Goal: Navigation & Orientation: Find specific page/section

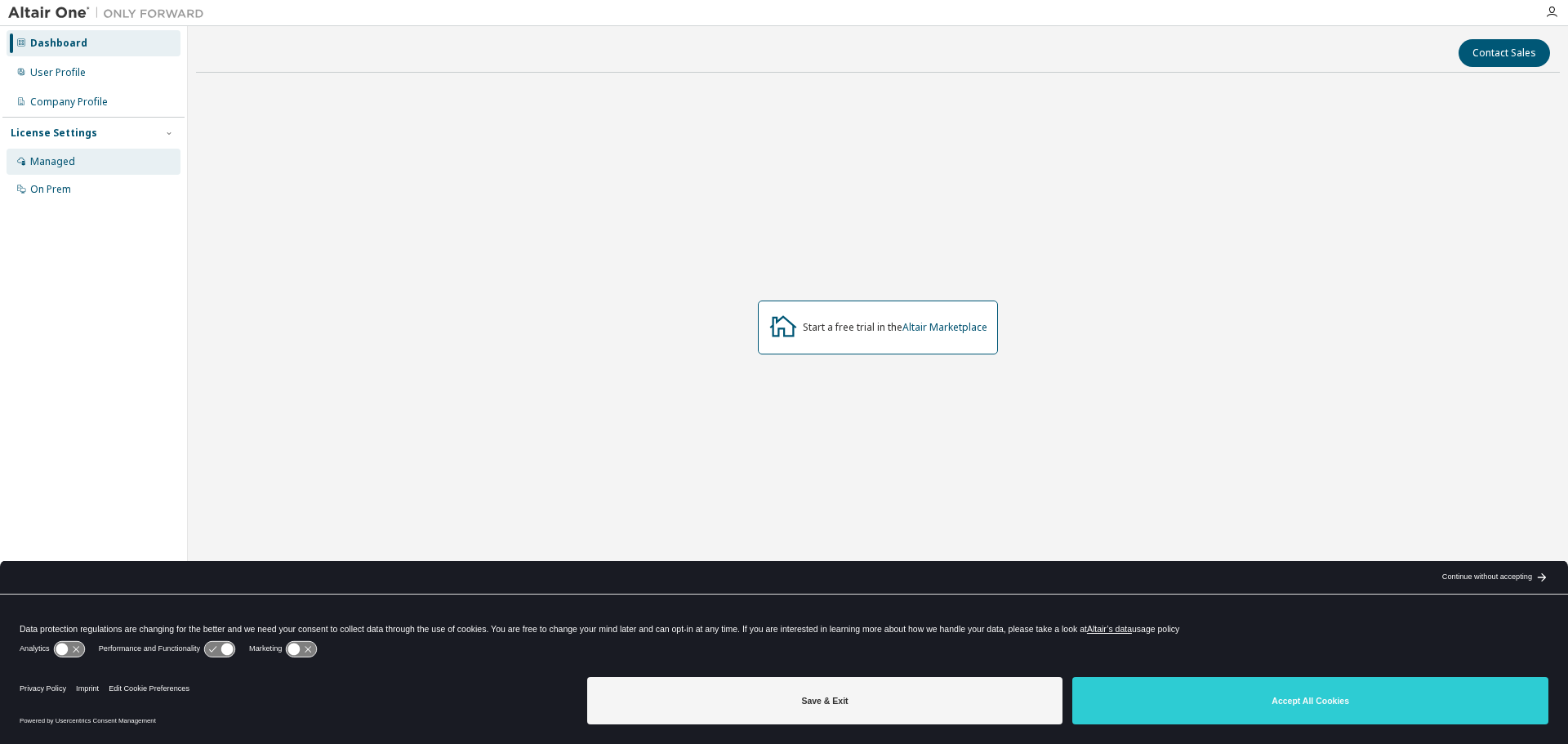
click at [100, 168] on div "Managed" at bounding box center [93, 161] width 174 height 26
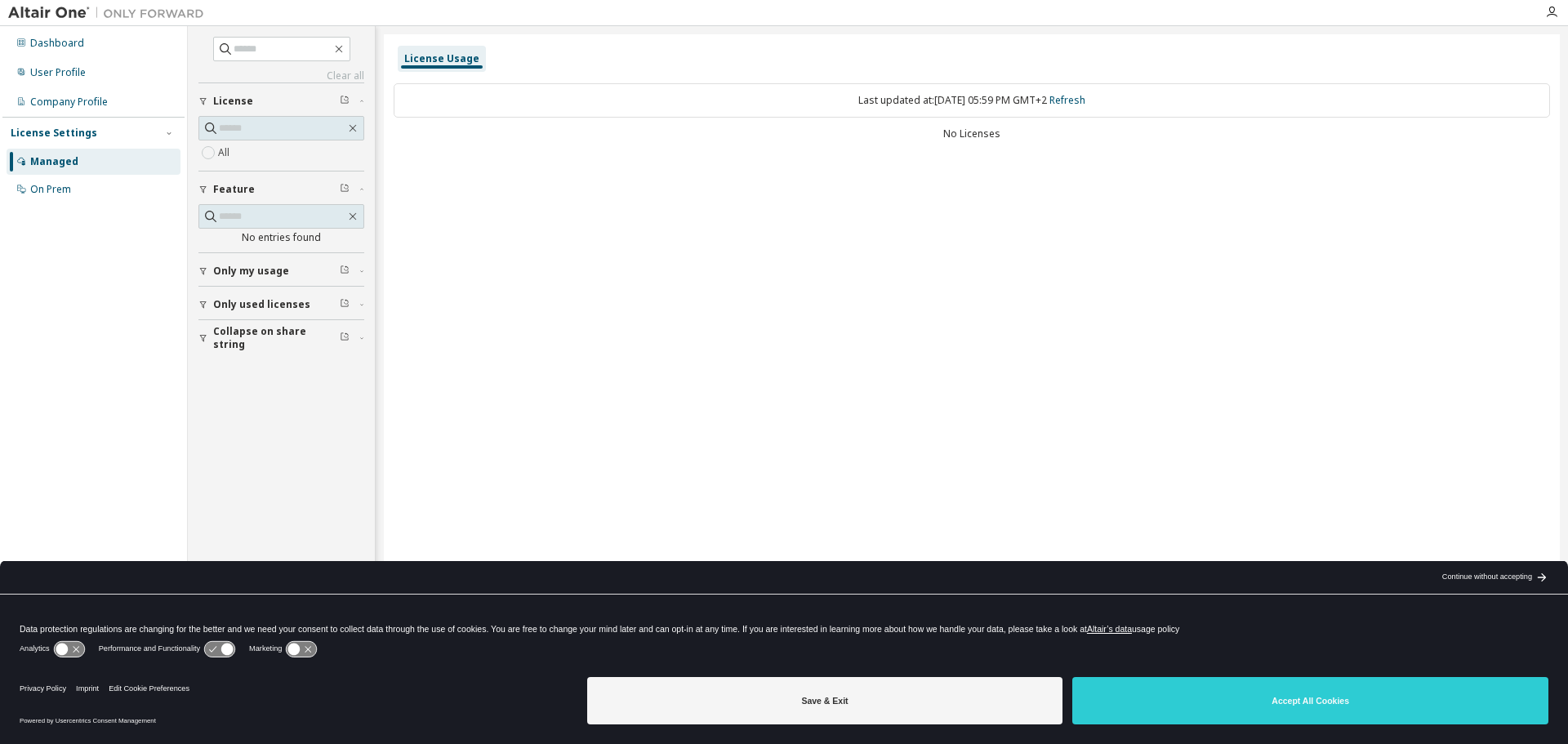
click at [1192, 670] on div "Save & Exit Accept All Cookies" at bounding box center [1068, 702] width 961 height 64
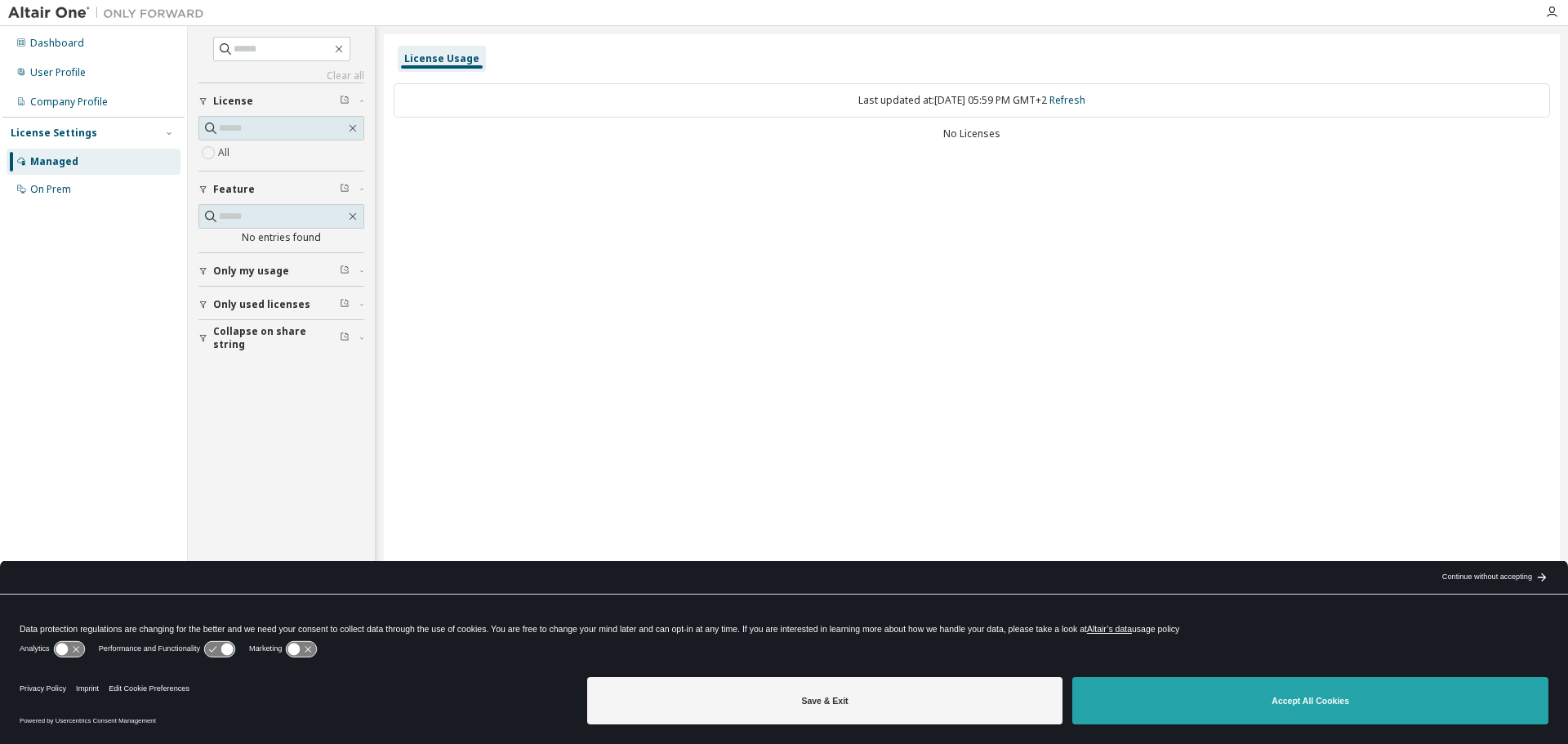
click at [1194, 708] on button "Accept All Cookies" at bounding box center [1310, 700] width 476 height 47
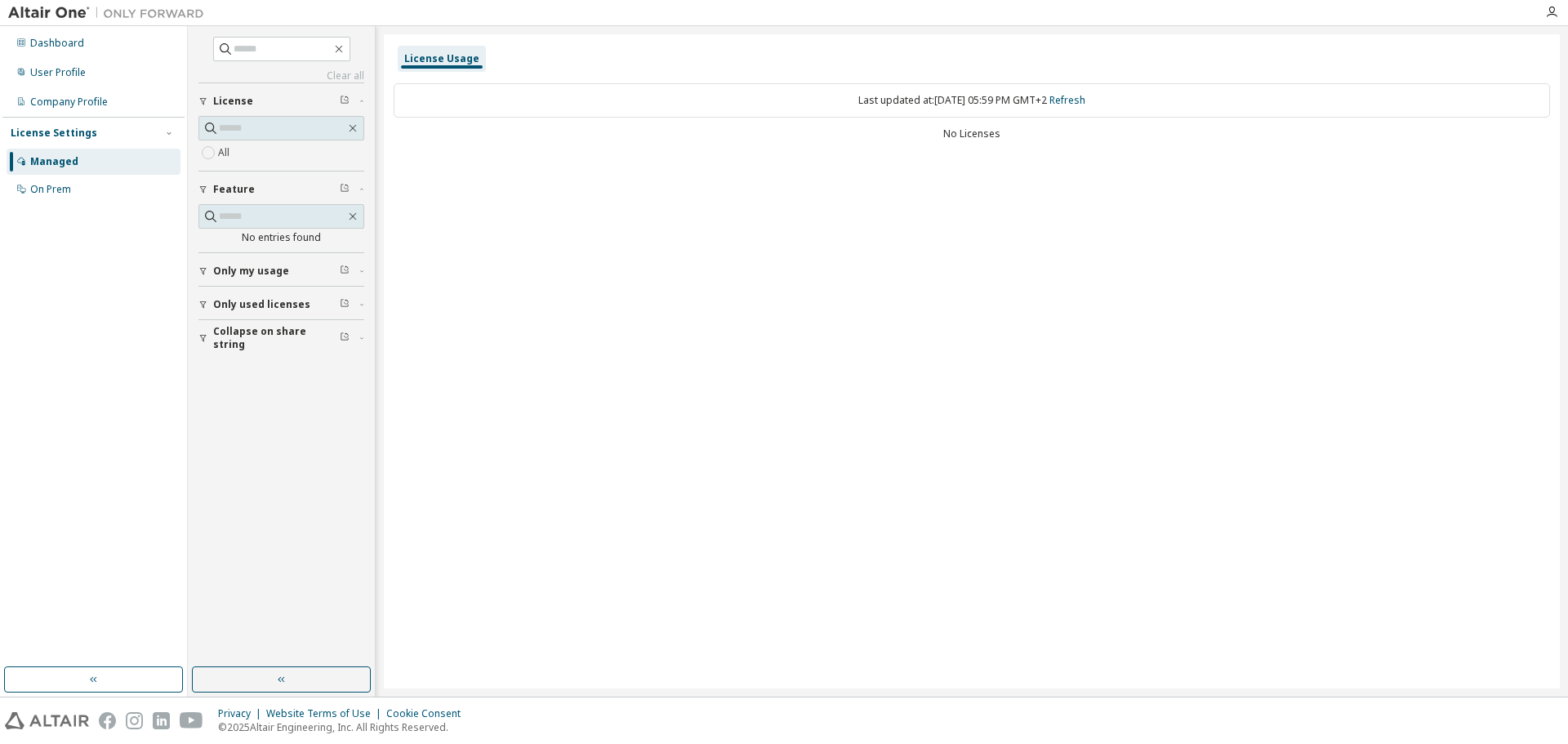
click at [460, 171] on div "License Usage Last updated at: [DATE] 05:59 PM GMT+2 Refresh No Licenses" at bounding box center [971, 361] width 1176 height 654
click at [92, 68] on div "User Profile" at bounding box center [93, 73] width 174 height 26
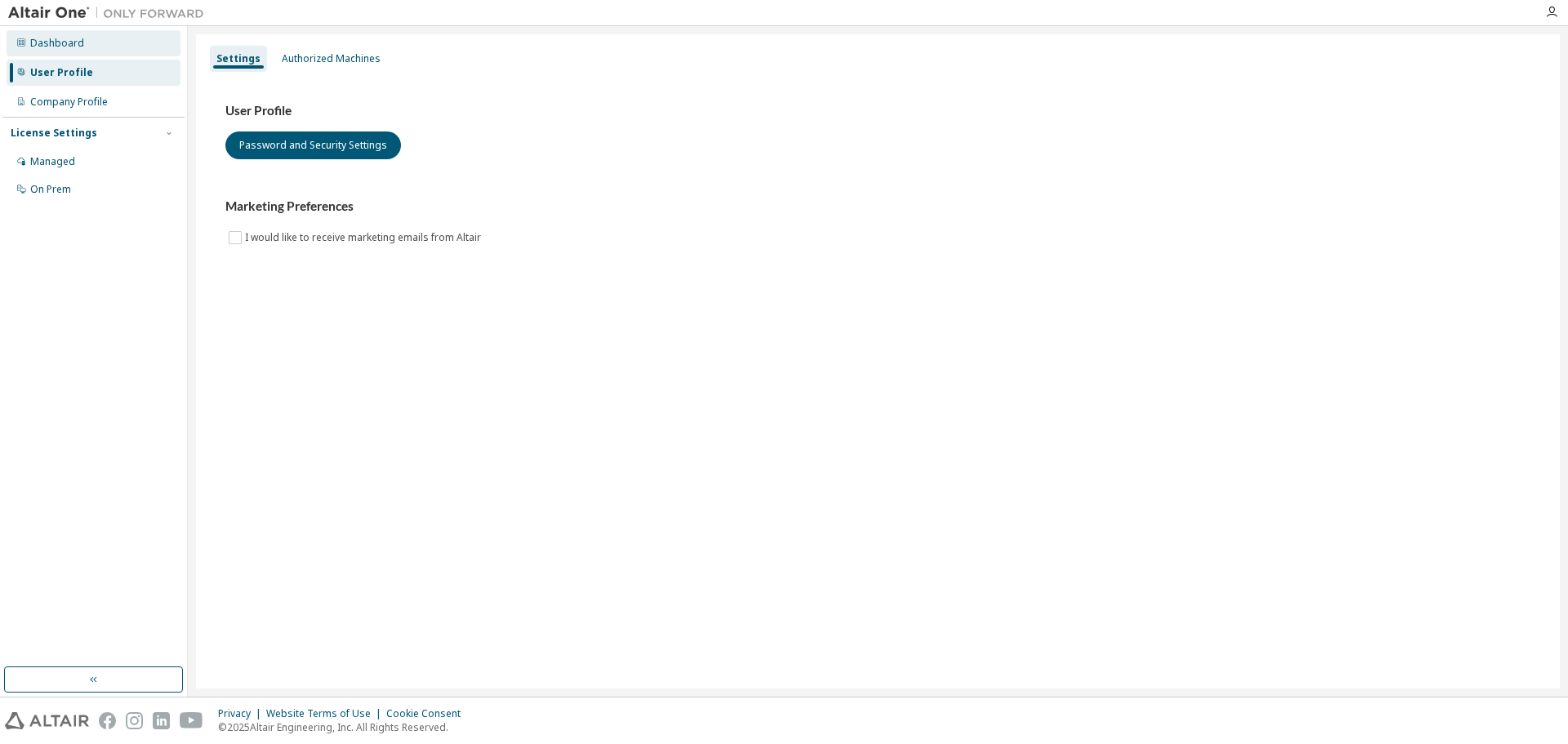
click at [94, 40] on div "Dashboard" at bounding box center [93, 43] width 174 height 26
